Goal: Task Accomplishment & Management: Use online tool/utility

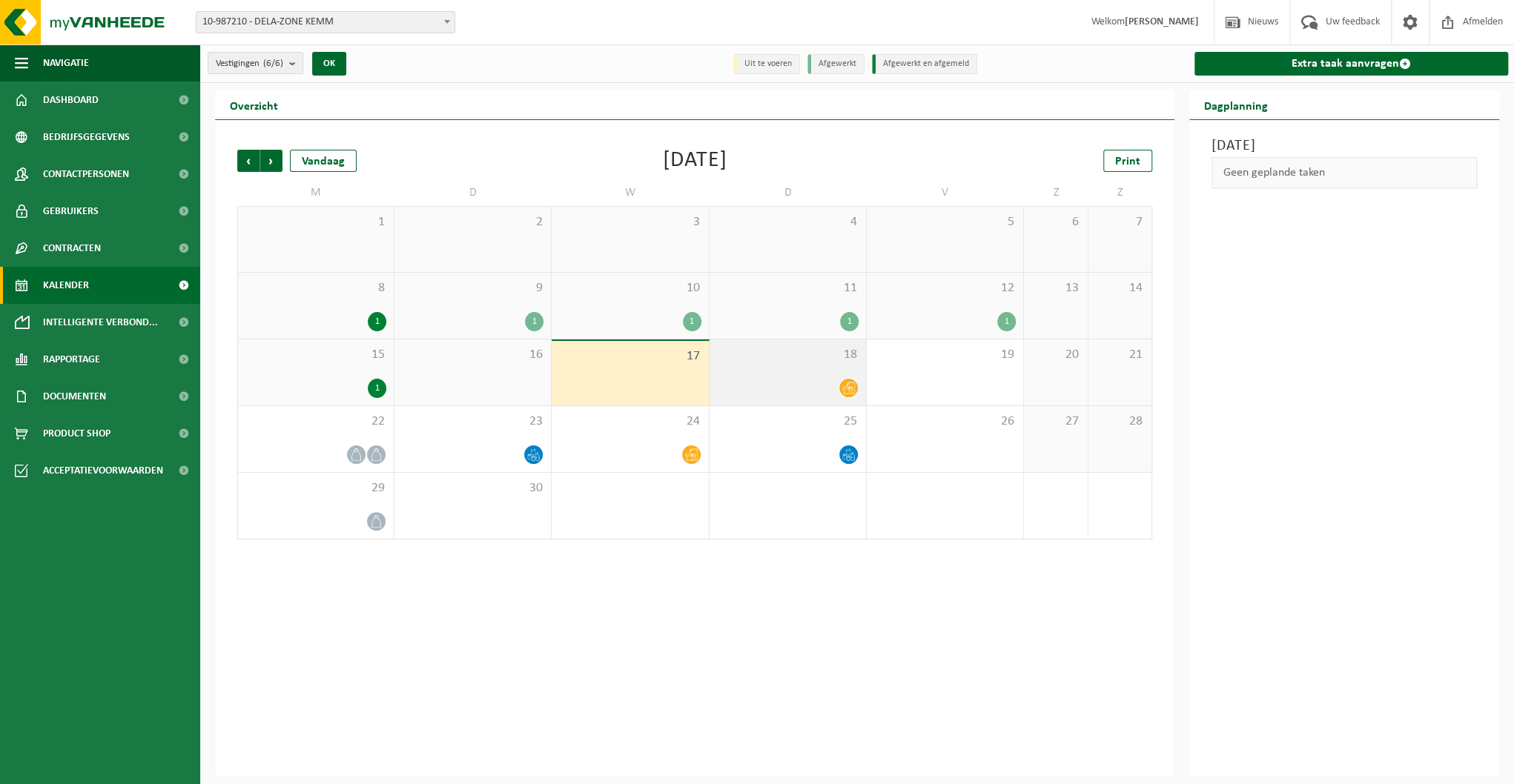
click at [830, 374] on div "18" at bounding box center [788, 372] width 156 height 66
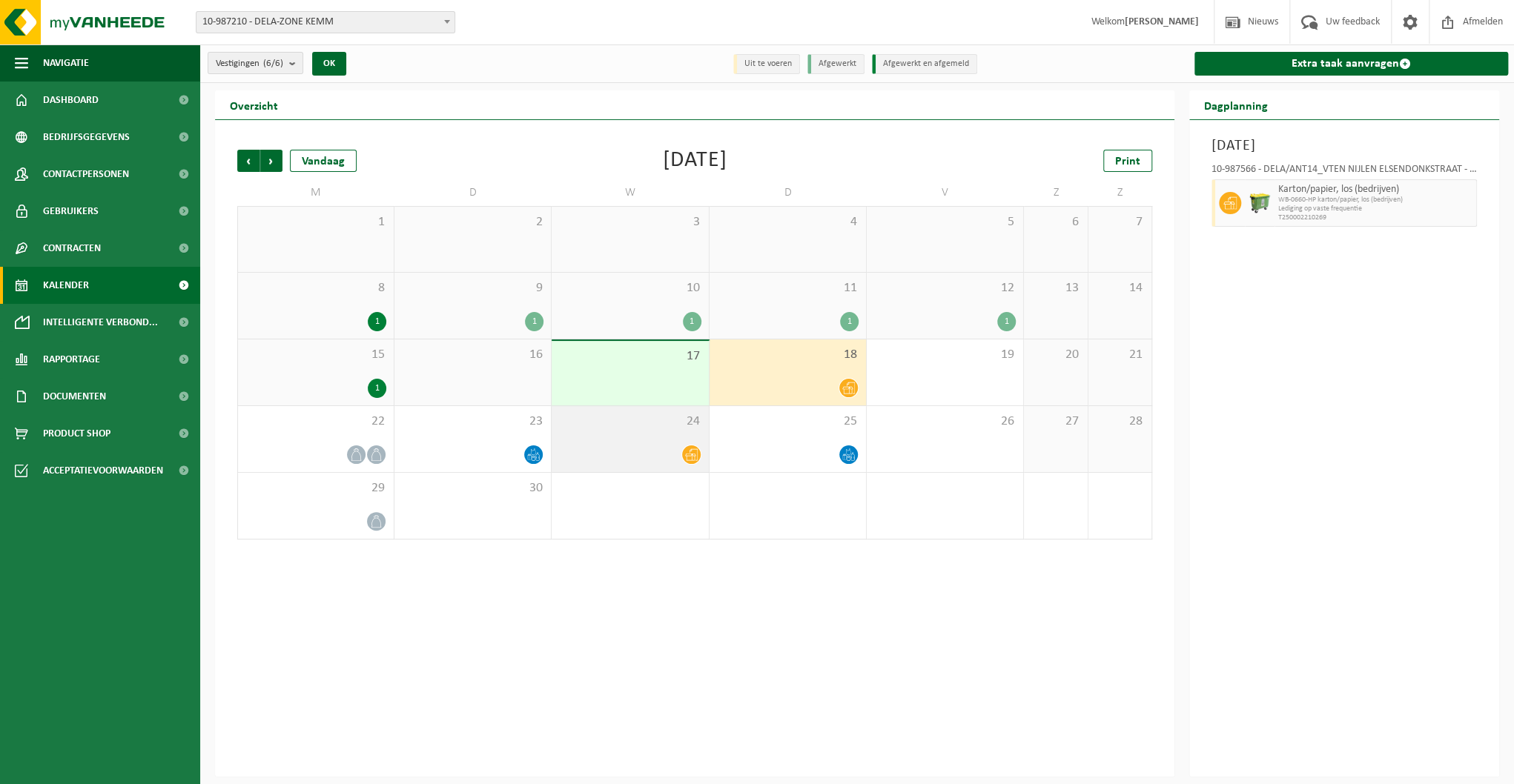
click at [662, 447] on div at bounding box center [630, 454] width 141 height 20
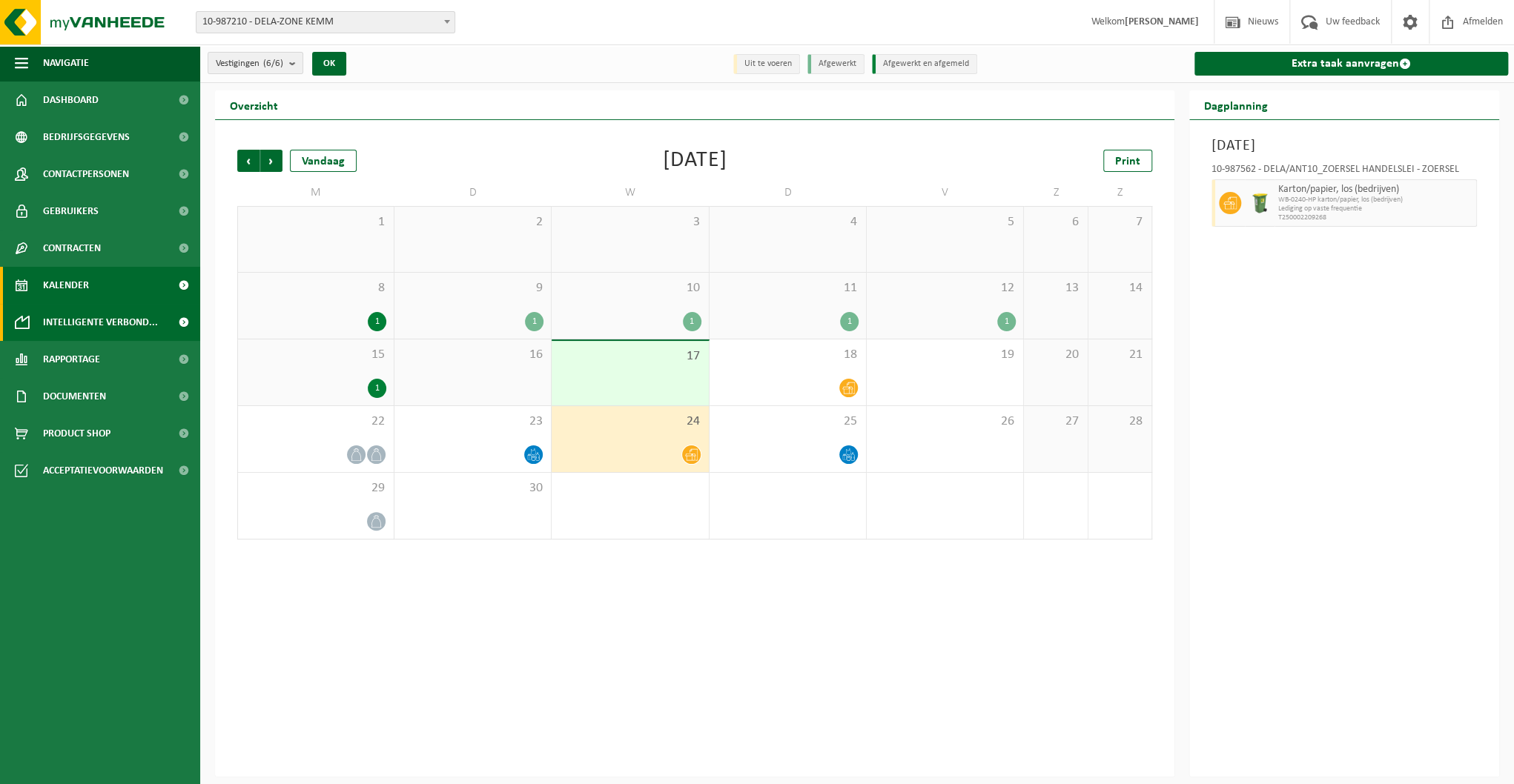
click at [63, 323] on span "Intelligente verbond..." at bounding box center [101, 322] width 115 height 37
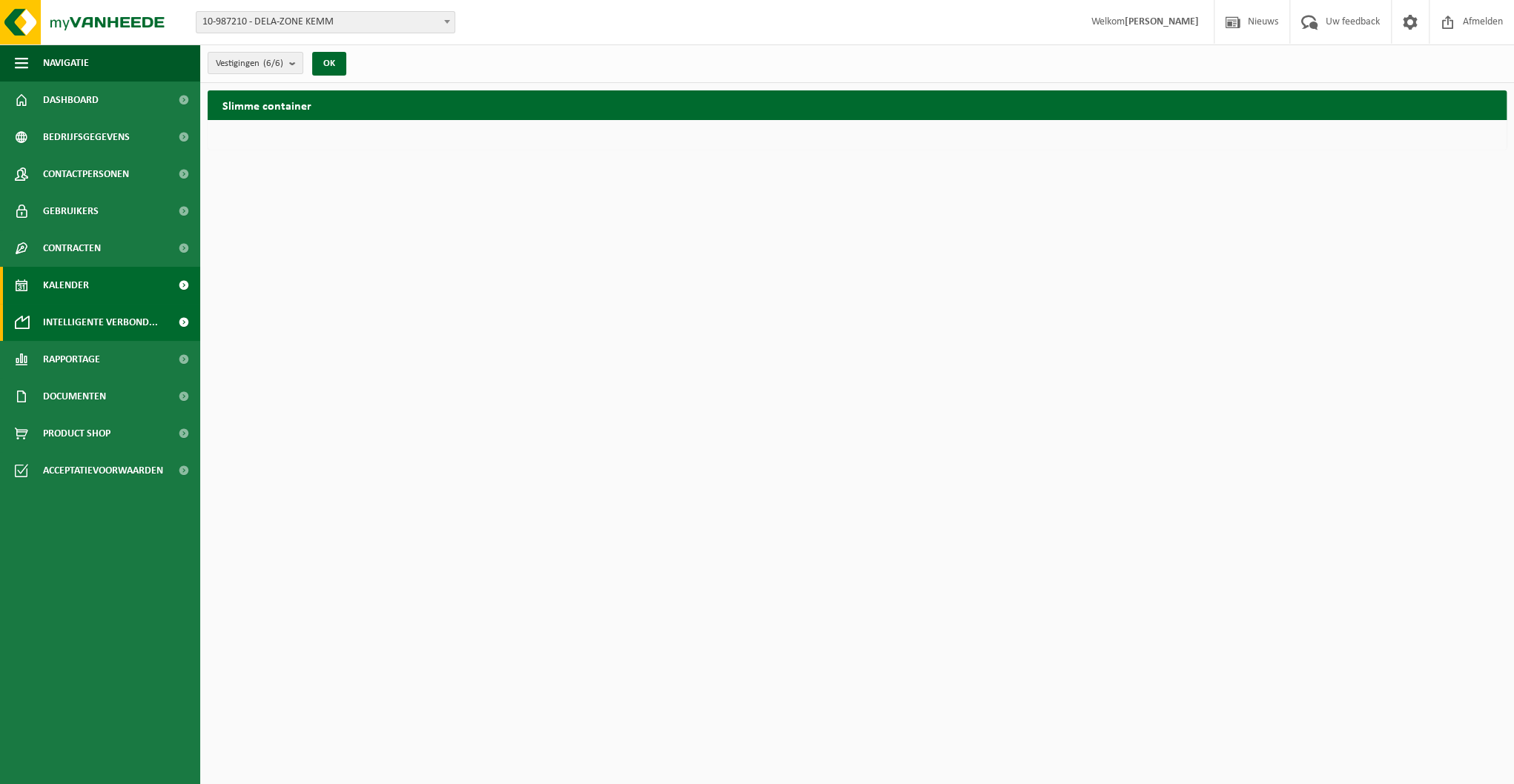
click at [83, 281] on span "Kalender" at bounding box center [66, 285] width 46 height 37
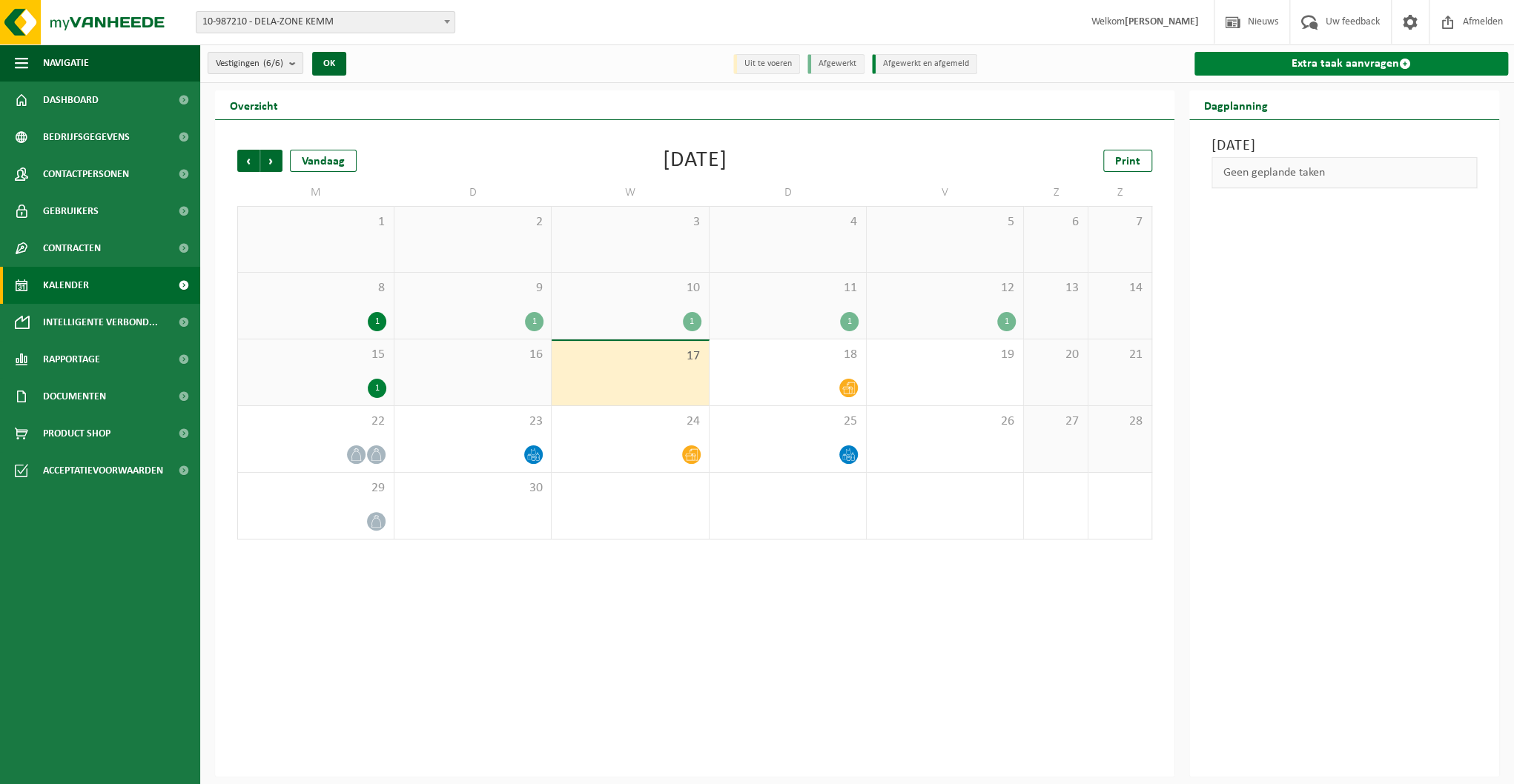
click at [1361, 65] on link "Extra taak aanvragen" at bounding box center [1351, 64] width 314 height 24
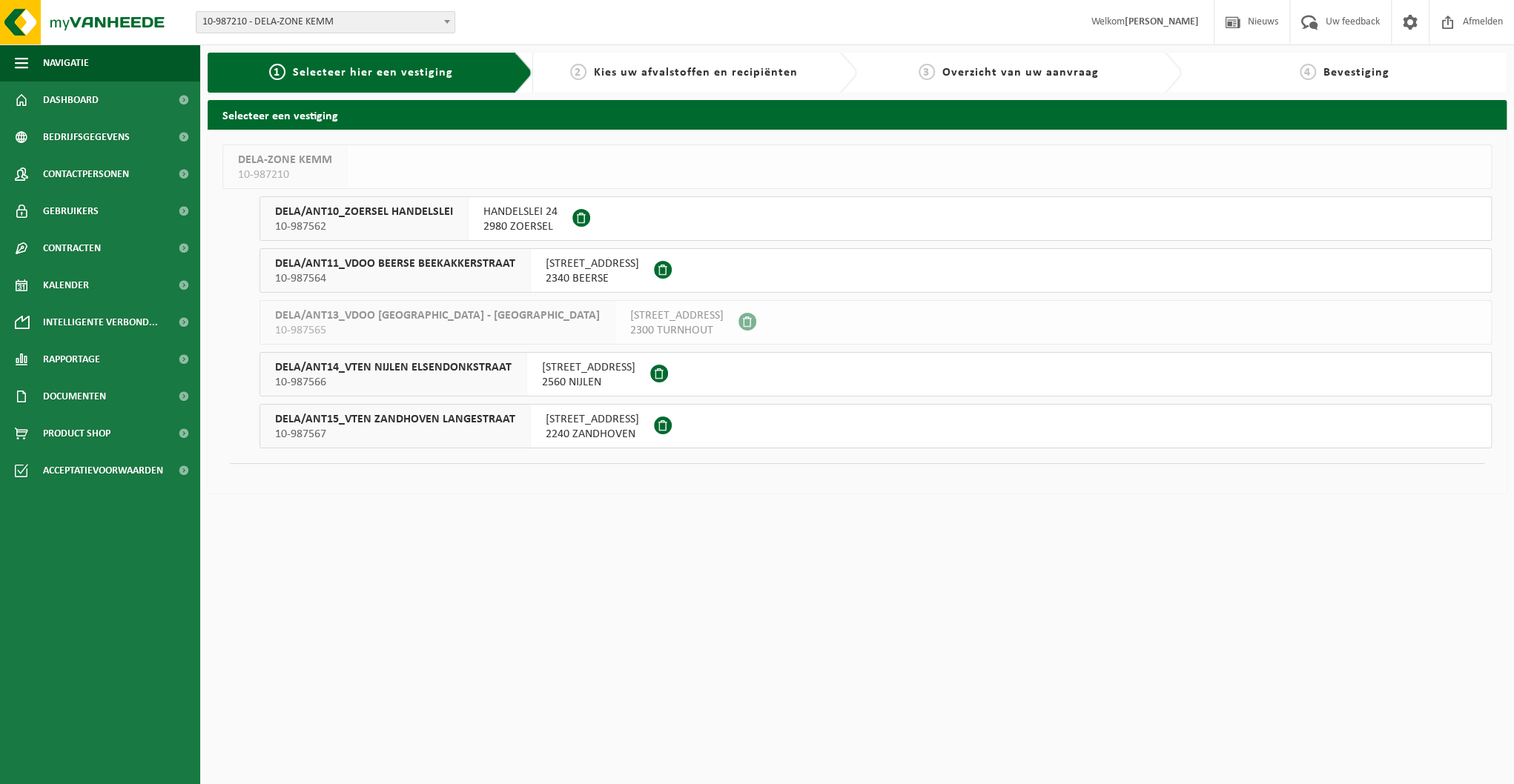
click at [375, 426] on span "DELA/ANT15_VTEN ZANDHOVEN LANGESTRAAT" at bounding box center [395, 420] width 241 height 15
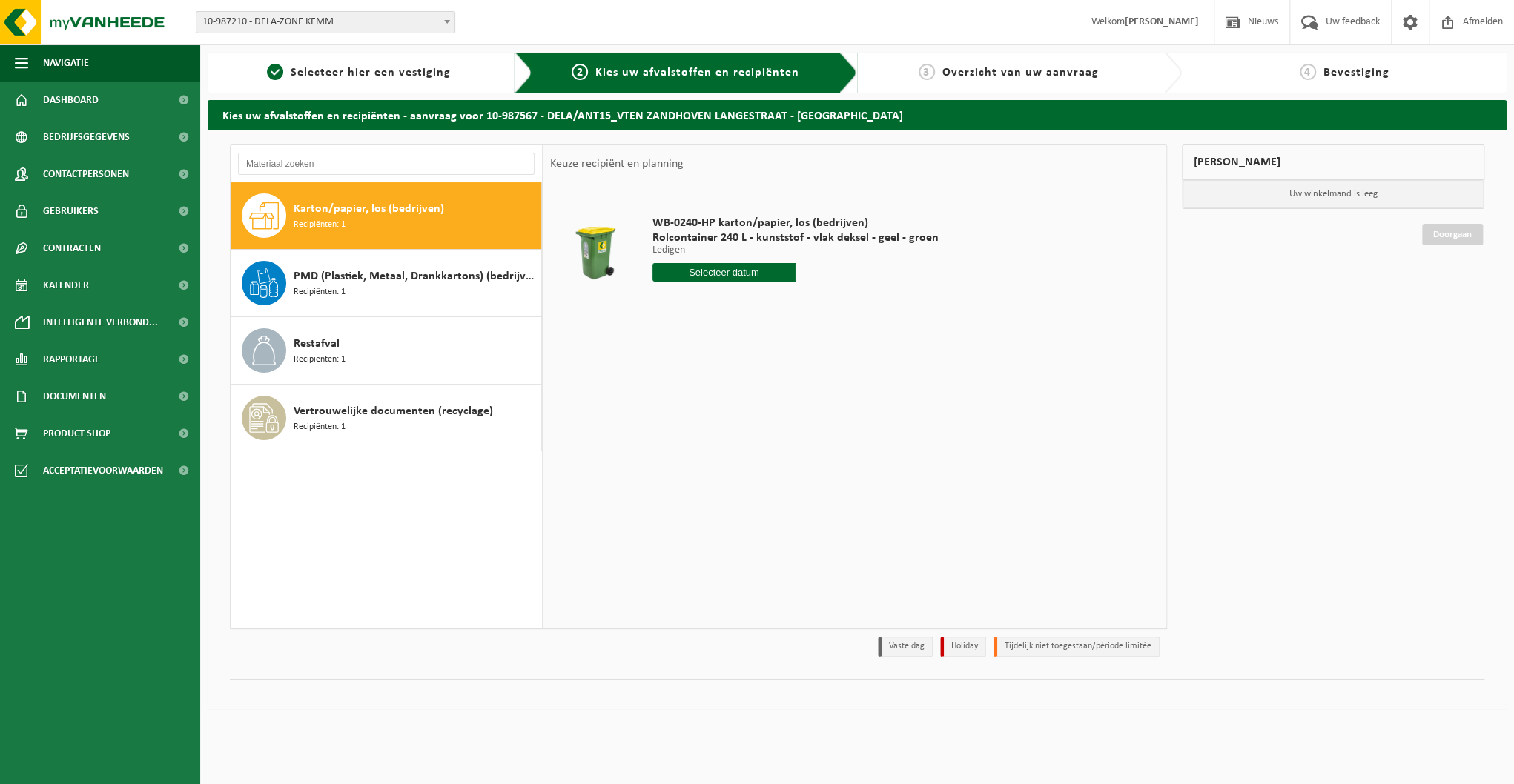
click at [318, 211] on span "Karton/papier, los (bedrijven)" at bounding box center [369, 209] width 150 height 18
click at [725, 271] on input "text" at bounding box center [724, 272] width 143 height 19
click at [767, 403] on div "1 2 3 4 5 6 7 8 9 10 11 12 13 14 15 16 17 18 19 20 21 22 23 24 25 26 27 28 29 3…" at bounding box center [744, 404] width 182 height 118
click at [715, 429] on div "24" at bounding box center [718, 428] width 26 height 24
type input "Van 2025-09-24"
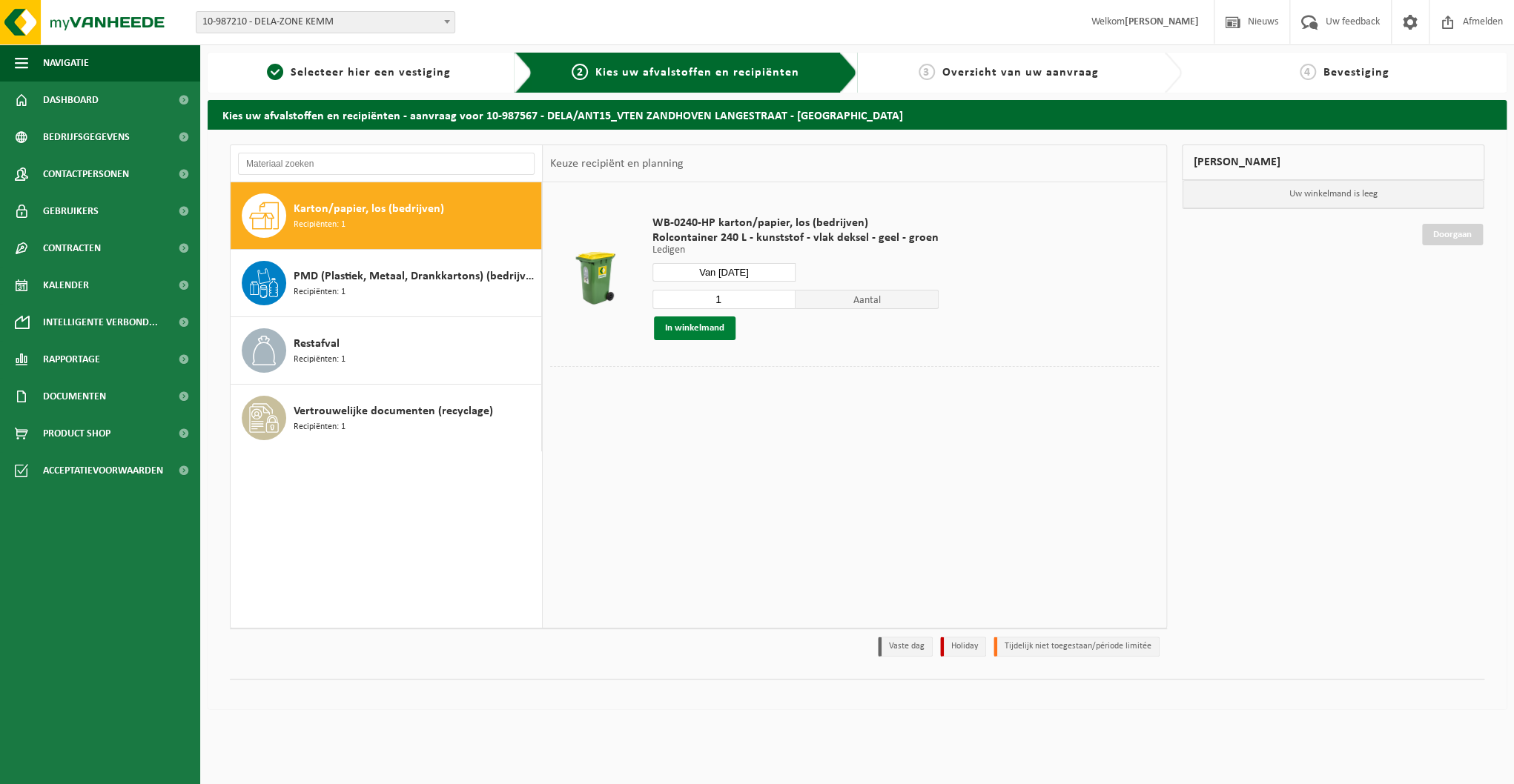
click at [704, 326] on button "In winkelmand" at bounding box center [695, 328] width 82 height 24
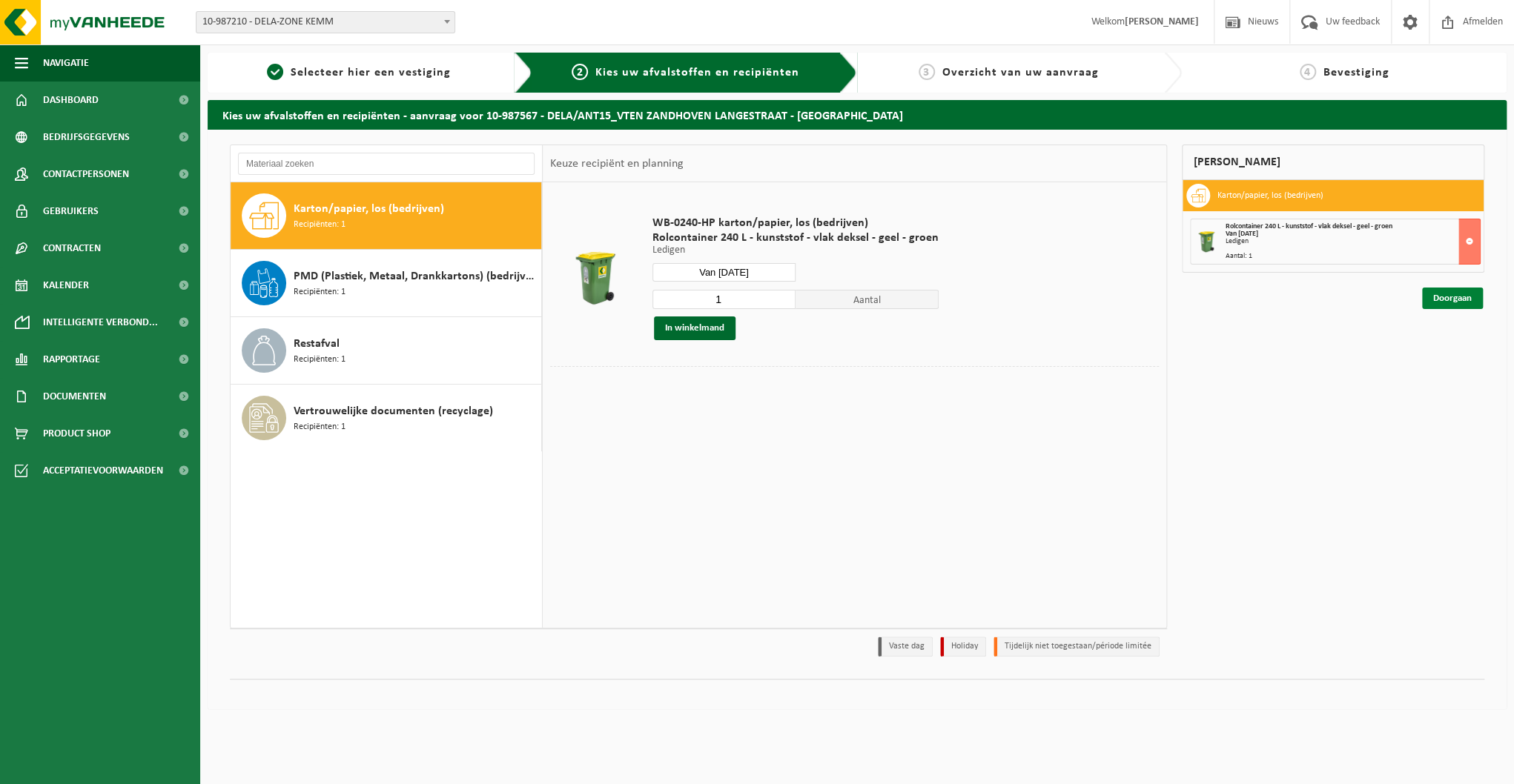
click at [1441, 296] on link "Doorgaan" at bounding box center [1452, 298] width 61 height 22
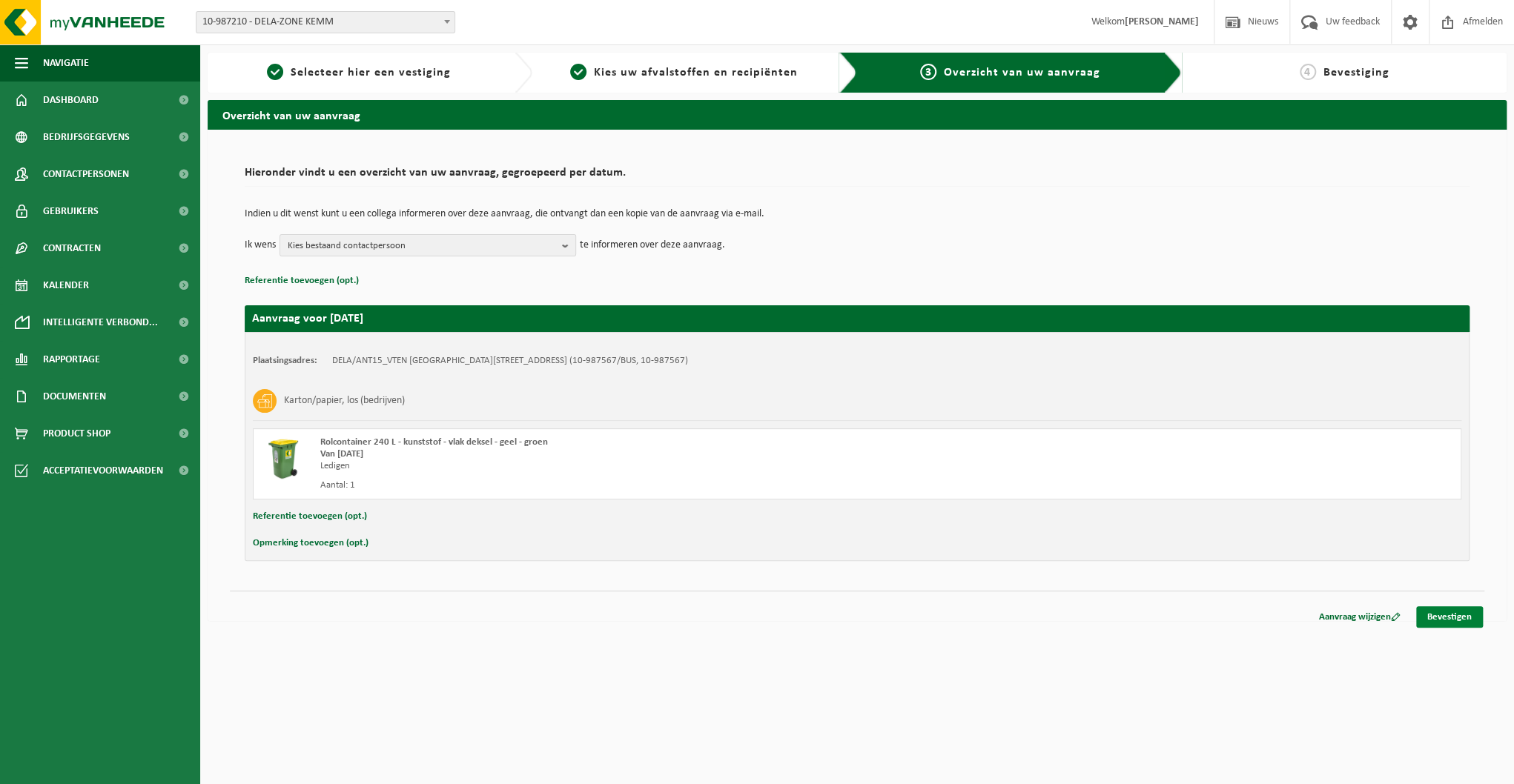
click at [1443, 611] on link "Bevestigen" at bounding box center [1449, 616] width 67 height 22
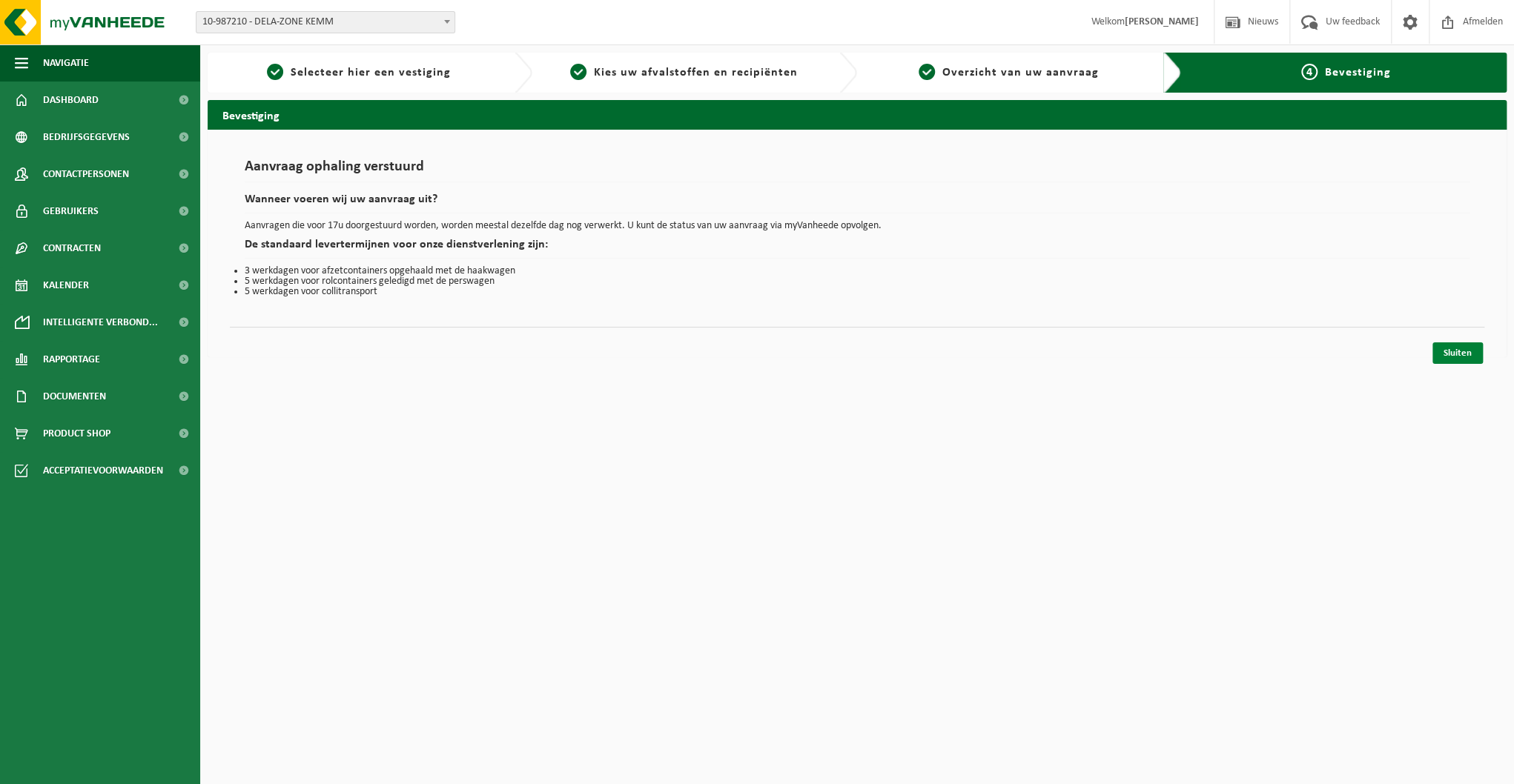
click at [1465, 347] on link "Sluiten" at bounding box center [1457, 353] width 51 height 22
